Goal: Information Seeking & Learning: Check status

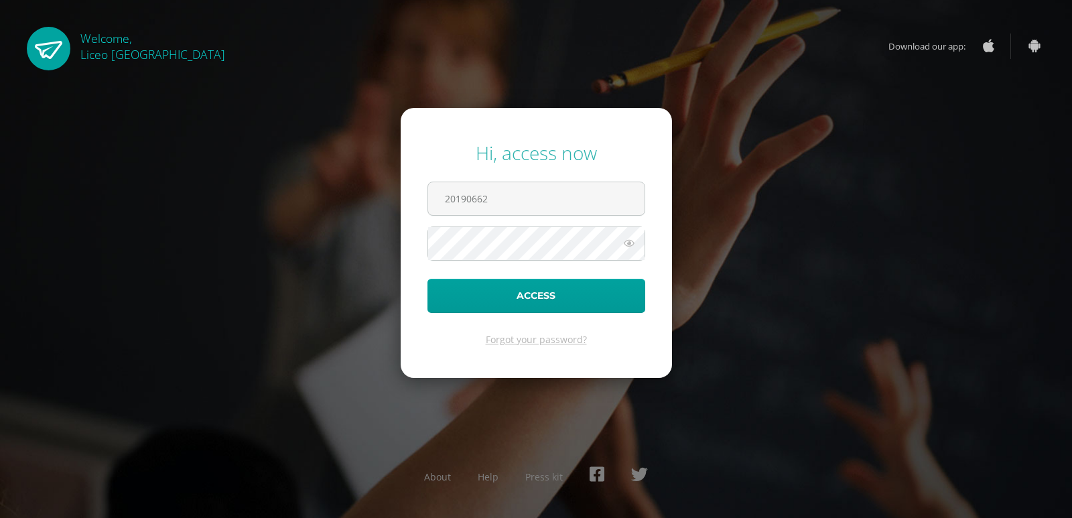
type input "20190662"
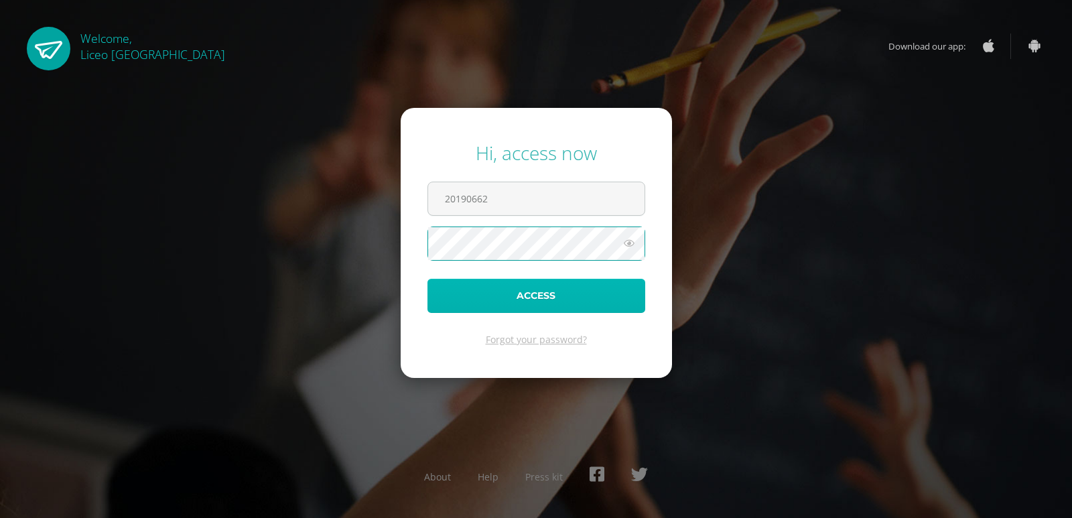
click at [566, 299] on button "Access" at bounding box center [537, 296] width 218 height 34
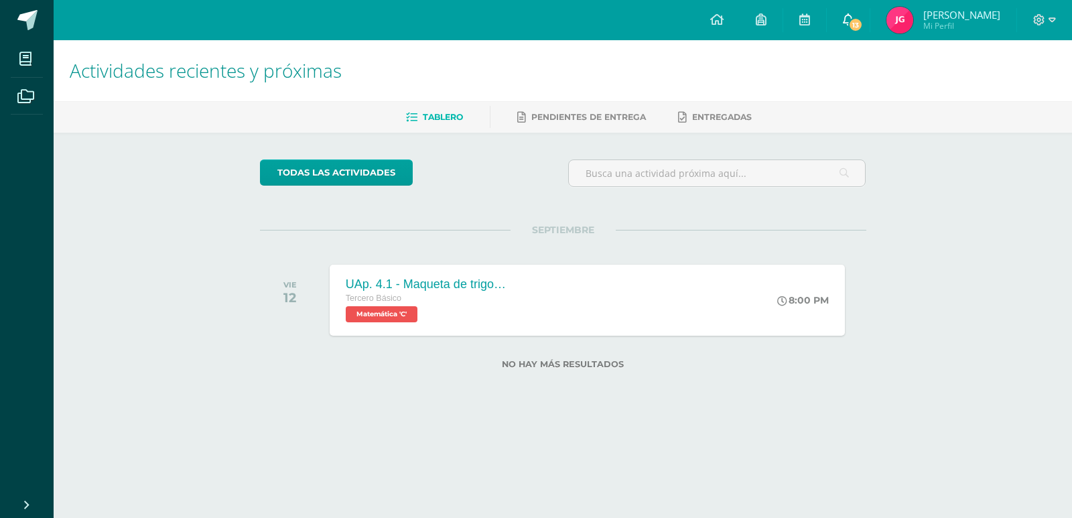
click at [854, 23] on icon at bounding box center [848, 19] width 11 height 12
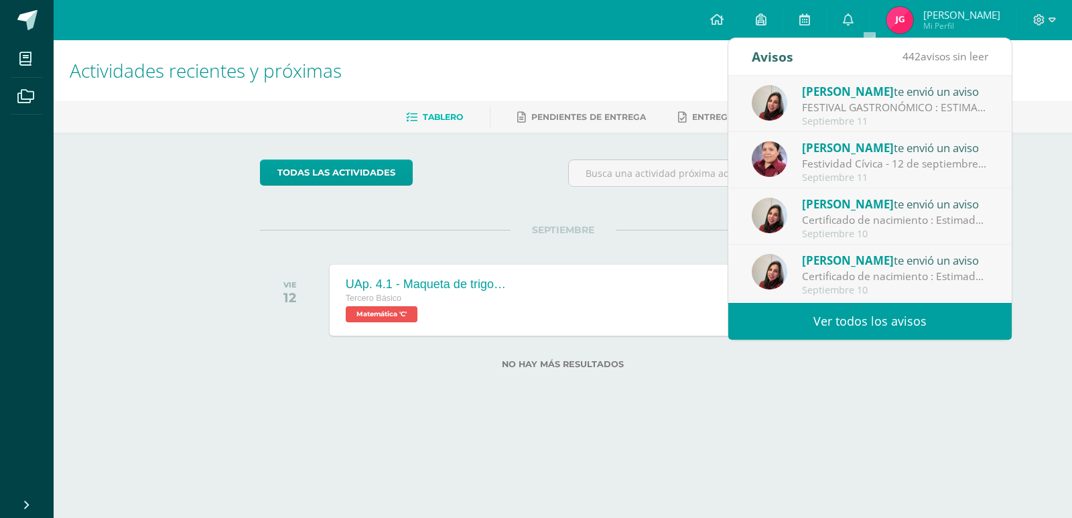
click at [880, 328] on link "Ver todos los avisos" at bounding box center [871, 321] width 284 height 37
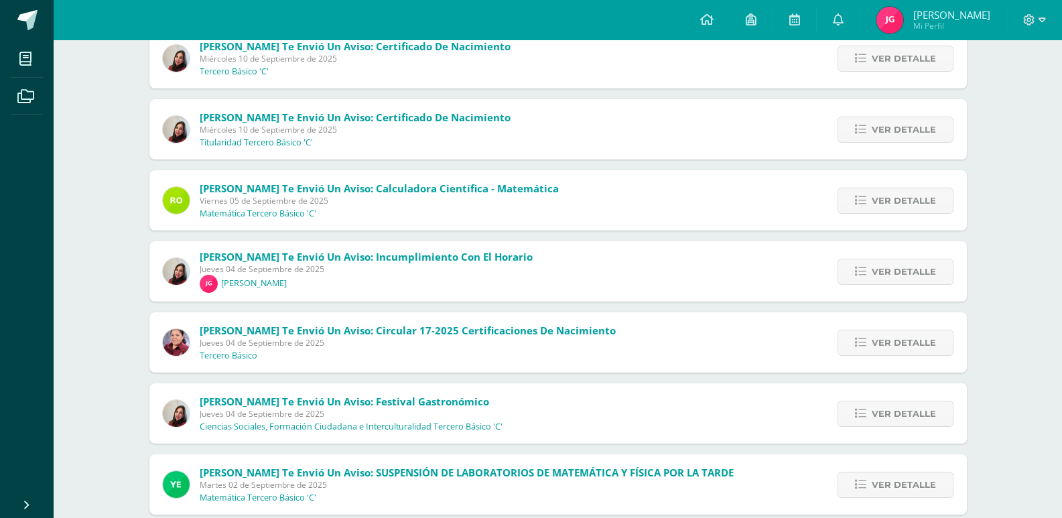
scroll to position [335, 0]
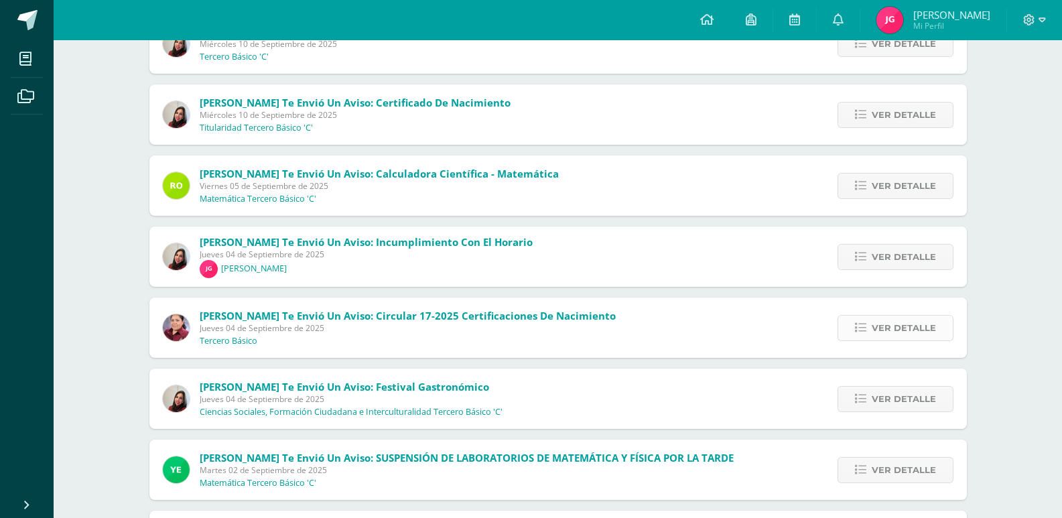
click at [903, 328] on span "Ver detalle" at bounding box center [904, 328] width 64 height 25
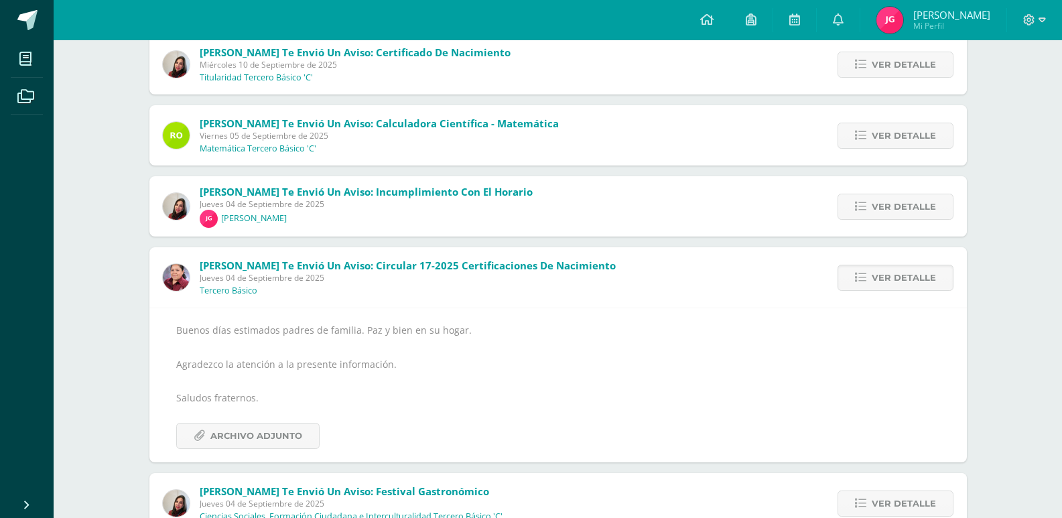
scroll to position [536, 0]
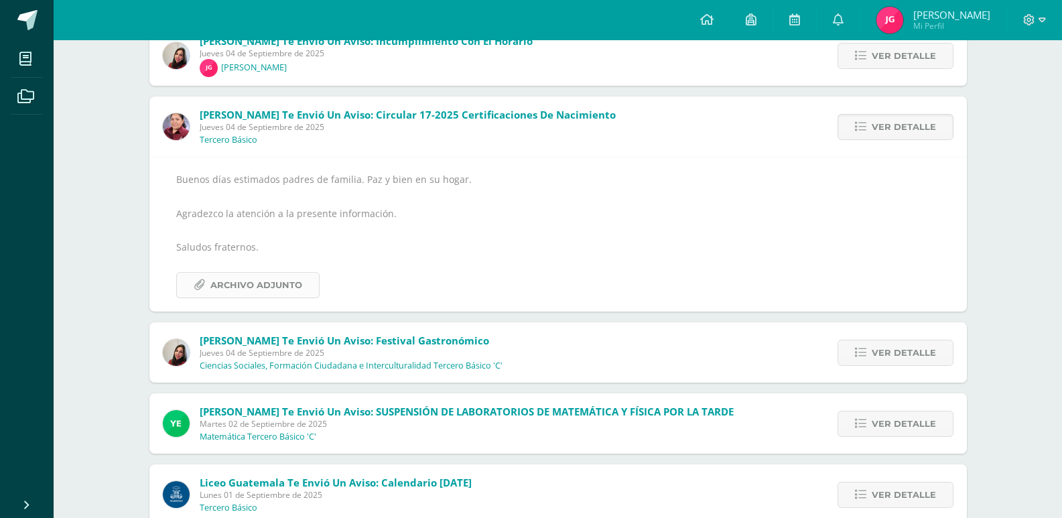
click at [263, 287] on span "Archivo Adjunto" at bounding box center [256, 285] width 92 height 25
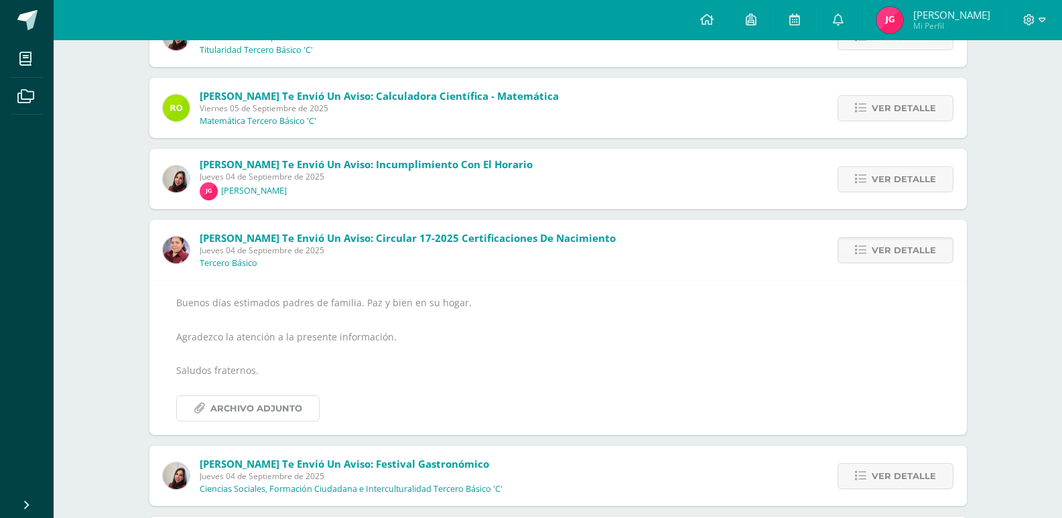
scroll to position [335, 0]
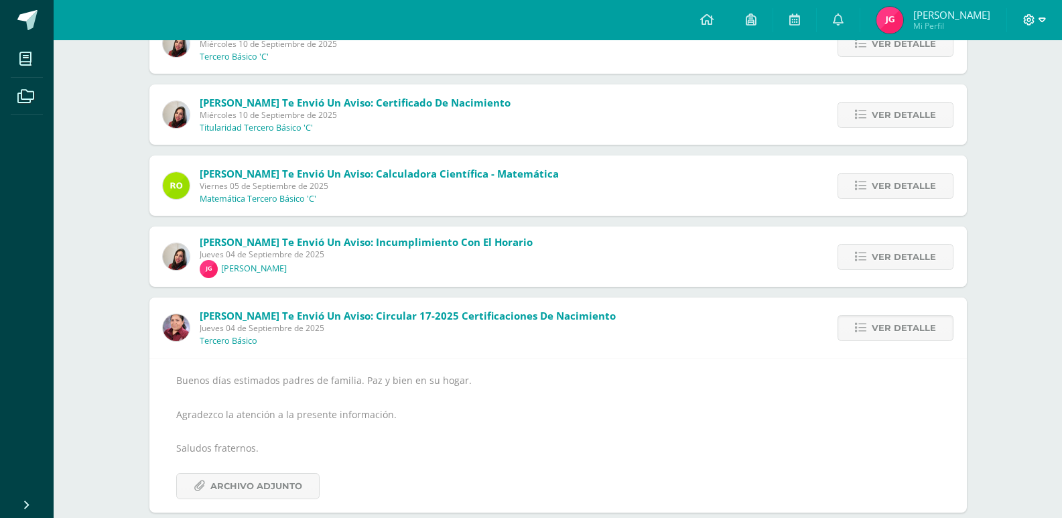
click at [1044, 25] on span at bounding box center [1035, 20] width 23 height 15
click at [1003, 88] on span "Cerrar sesión" at bounding box center [1000, 91] width 60 height 13
